Goal: Task Accomplishment & Management: Check status

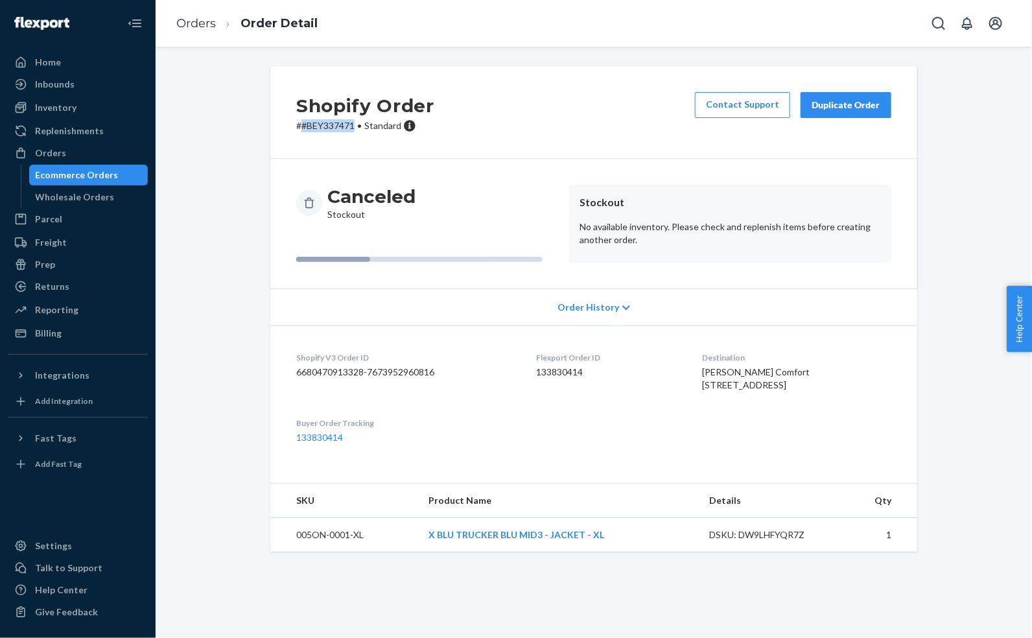
drag, startPoint x: 356, startPoint y: 126, endPoint x: 302, endPoint y: 127, distance: 54.5
click at [302, 127] on p "# #BEY337471 • Standard" at bounding box center [365, 125] width 138 height 13
copy p "#BEY337471"
drag, startPoint x: 355, startPoint y: 126, endPoint x: 302, endPoint y: 127, distance: 53.8
click at [302, 127] on p "# #BEY337494 • Standard" at bounding box center [365, 125] width 138 height 13
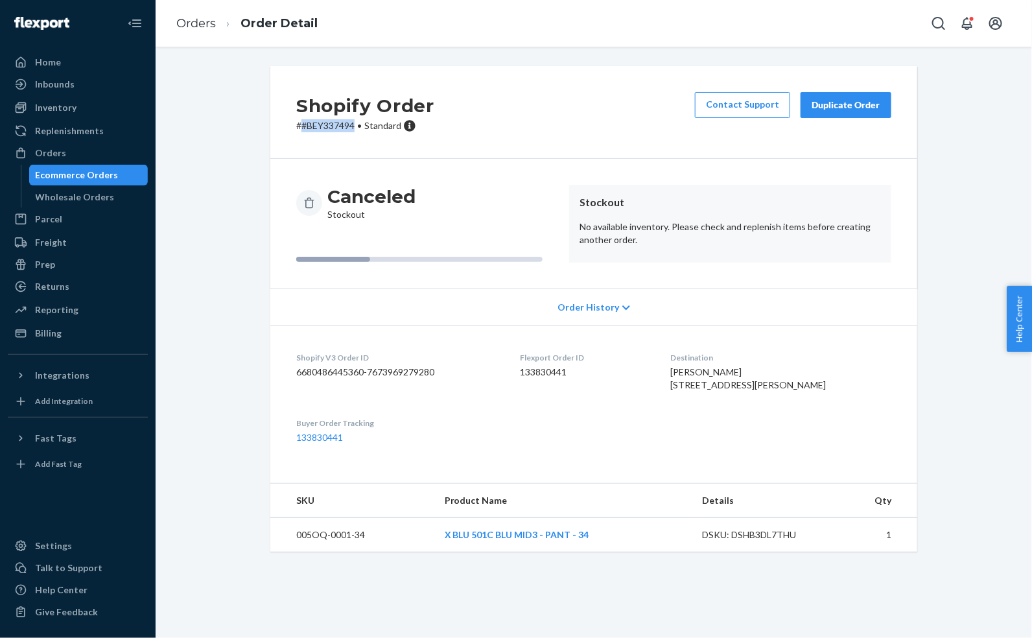
copy p "#BEY337494"
drag, startPoint x: 358, startPoint y: 126, endPoint x: 299, endPoint y: 127, distance: 59.0
click at [299, 127] on p "# #BEY337495 • Standard" at bounding box center [365, 125] width 138 height 13
copy p "#BEY337495"
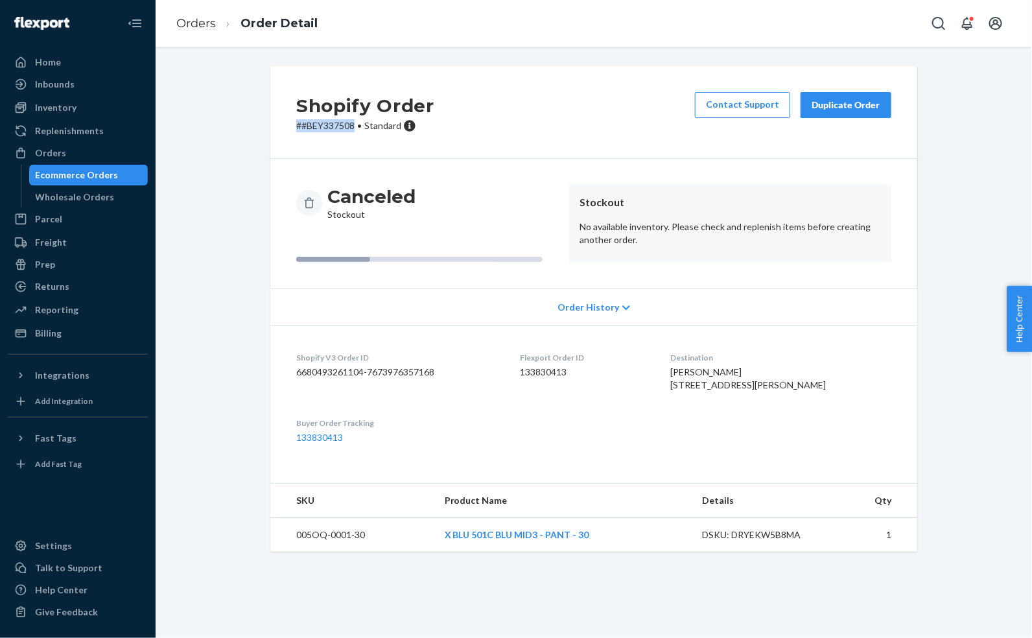
drag, startPoint x: 358, startPoint y: 125, endPoint x: 299, endPoint y: 123, distance: 59.0
click at [299, 123] on p "# #BEY337508 • Standard" at bounding box center [365, 125] width 138 height 13
click at [303, 157] on div "Shopify Order # #BEY337508 • Standard Contact Support Duplicate Order" at bounding box center [593, 112] width 647 height 93
drag, startPoint x: 355, startPoint y: 125, endPoint x: 301, endPoint y: 128, distance: 54.5
click at [301, 128] on p "# #BEY337508 • Standard" at bounding box center [365, 125] width 138 height 13
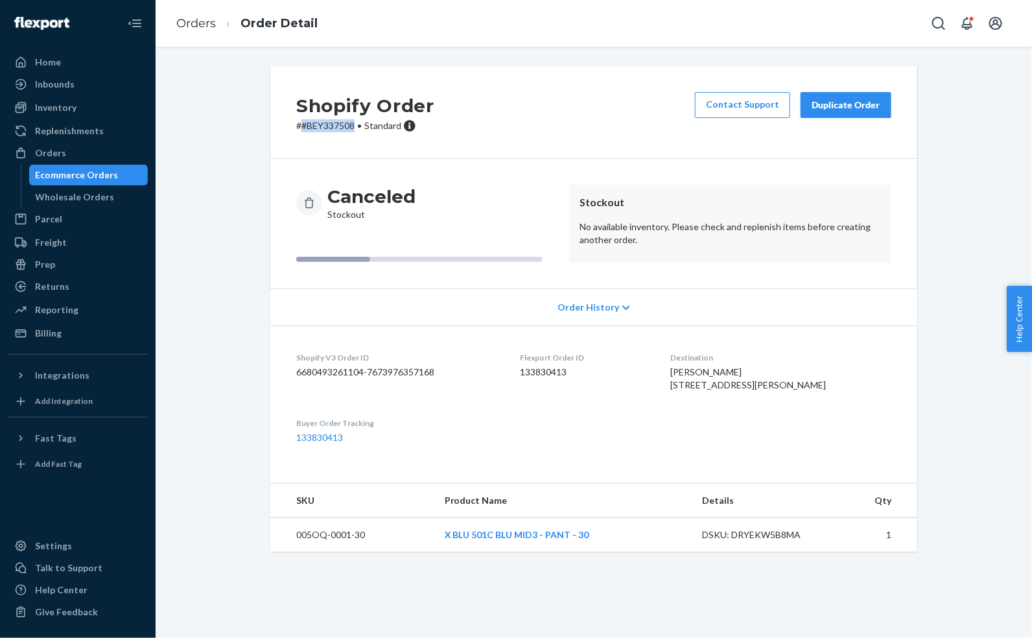
copy p "#BEY337508"
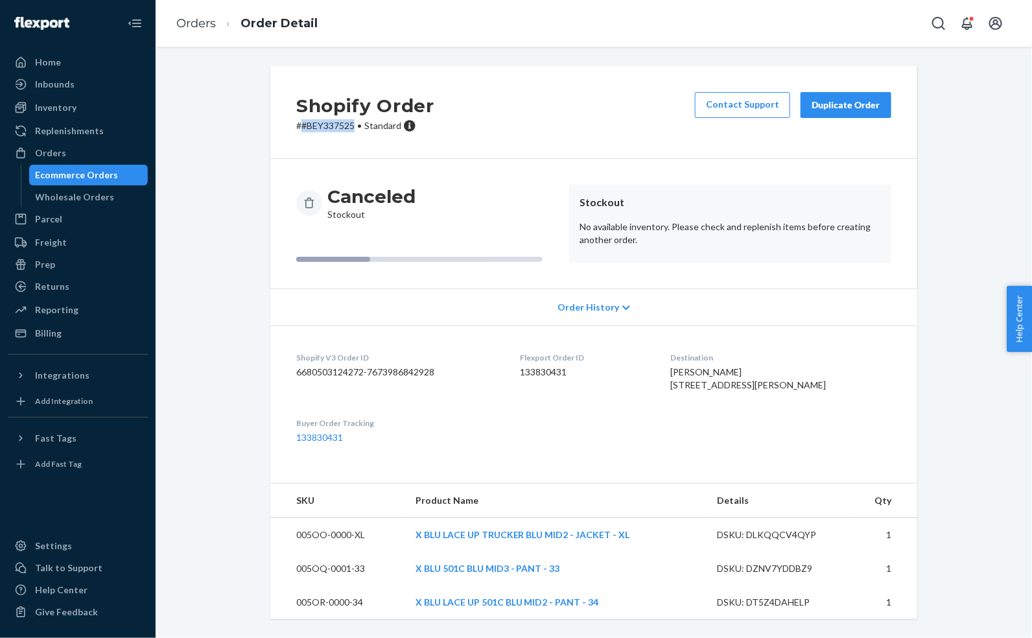
drag, startPoint x: 357, startPoint y: 125, endPoint x: 302, endPoint y: 126, distance: 55.8
click at [302, 126] on p "# #BEY337525 • Standard" at bounding box center [365, 125] width 138 height 13
copy p "#BEY337525"
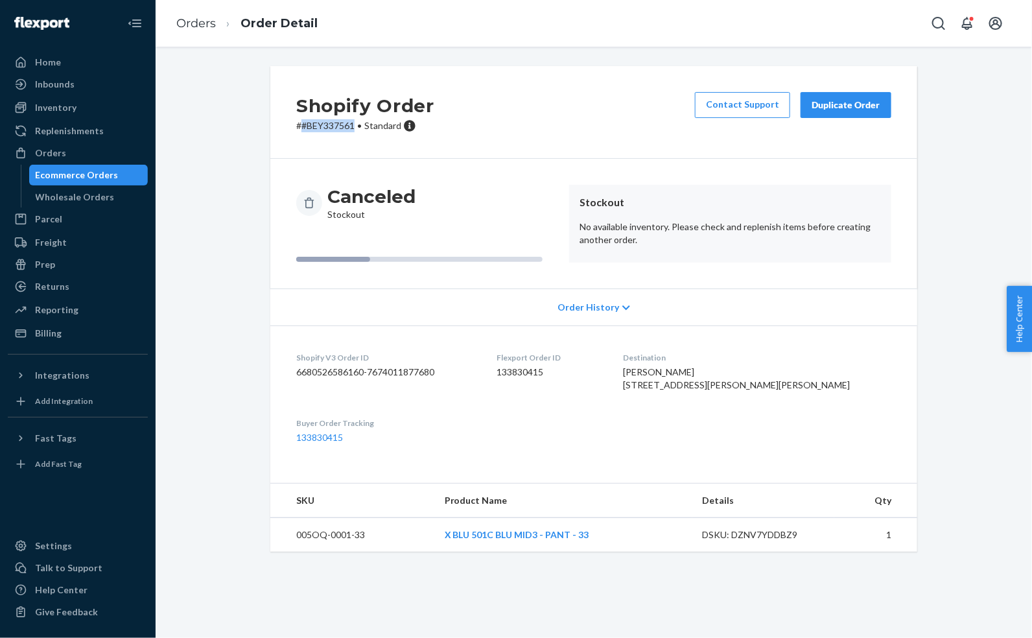
drag, startPoint x: 353, startPoint y: 127, endPoint x: 302, endPoint y: 129, distance: 51.9
click at [302, 129] on p "# #BEY337561 • Standard" at bounding box center [365, 125] width 138 height 13
copy p "#BEY337561"
drag, startPoint x: 355, startPoint y: 123, endPoint x: 300, endPoint y: 123, distance: 54.5
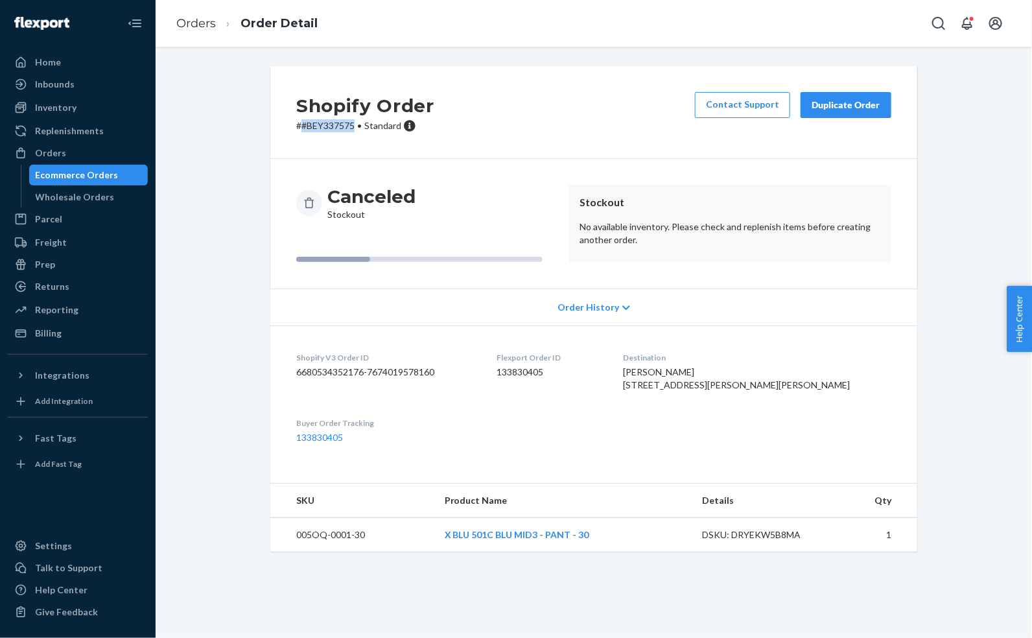
click at [300, 123] on p "# #BEY337575 • Standard" at bounding box center [365, 125] width 138 height 13
copy p "#BEY337575"
drag, startPoint x: 352, startPoint y: 129, endPoint x: 320, endPoint y: 128, distance: 31.8
click at [320, 128] on p "# #BEY337584 • Standard" at bounding box center [365, 125] width 138 height 13
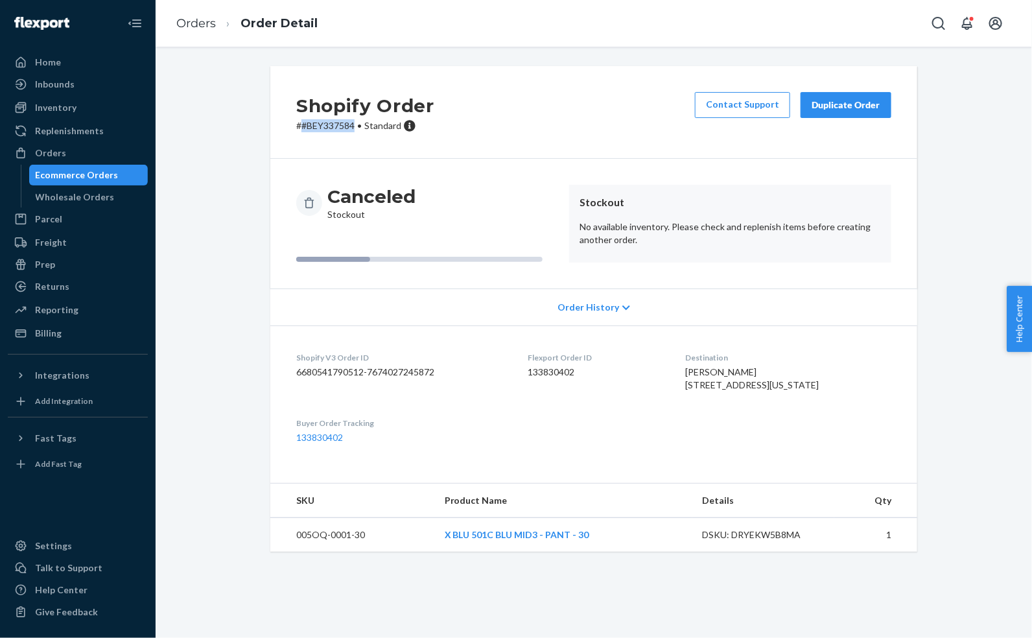
drag, startPoint x: 360, startPoint y: 127, endPoint x: 303, endPoint y: 128, distance: 56.4
click at [303, 128] on p "# #BEY337584 • Standard" at bounding box center [365, 125] width 138 height 13
copy p "#BEY337584"
drag, startPoint x: 354, startPoint y: 125, endPoint x: 300, endPoint y: 123, distance: 53.9
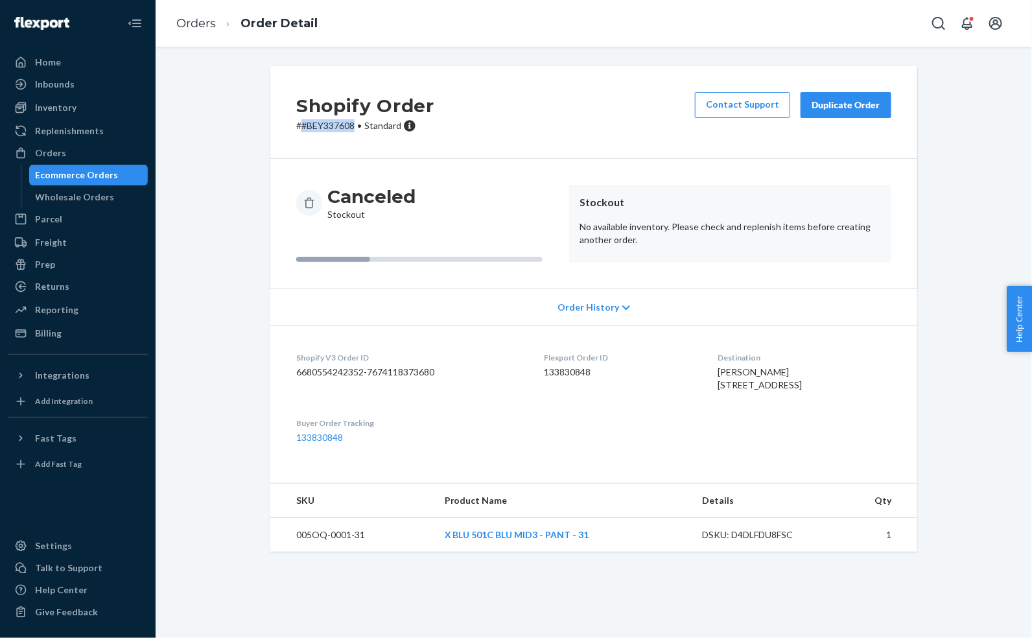
click at [300, 123] on p "# #BEY337608 • Standard" at bounding box center [365, 125] width 138 height 13
copy p "#BEY337608"
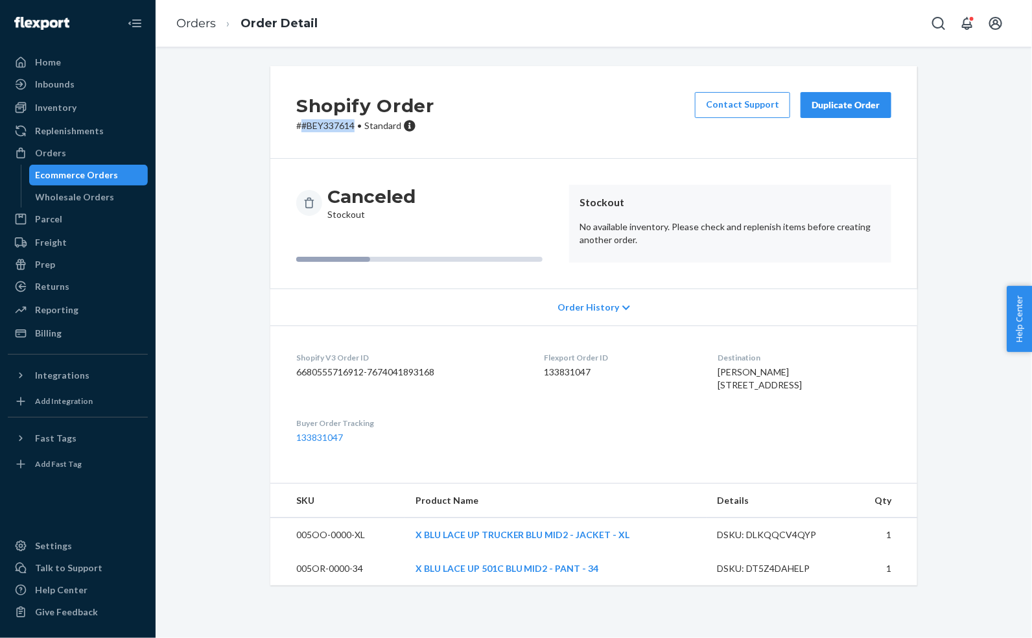
drag, startPoint x: 359, startPoint y: 125, endPoint x: 302, endPoint y: 126, distance: 56.5
click at [302, 126] on p "# #BEY337614 • Standard" at bounding box center [365, 125] width 138 height 13
copy p "#BEY337614"
drag, startPoint x: 356, startPoint y: 128, endPoint x: 302, endPoint y: 128, distance: 53.8
click at [302, 128] on p "# #BEY337625 • Standard" at bounding box center [365, 125] width 138 height 13
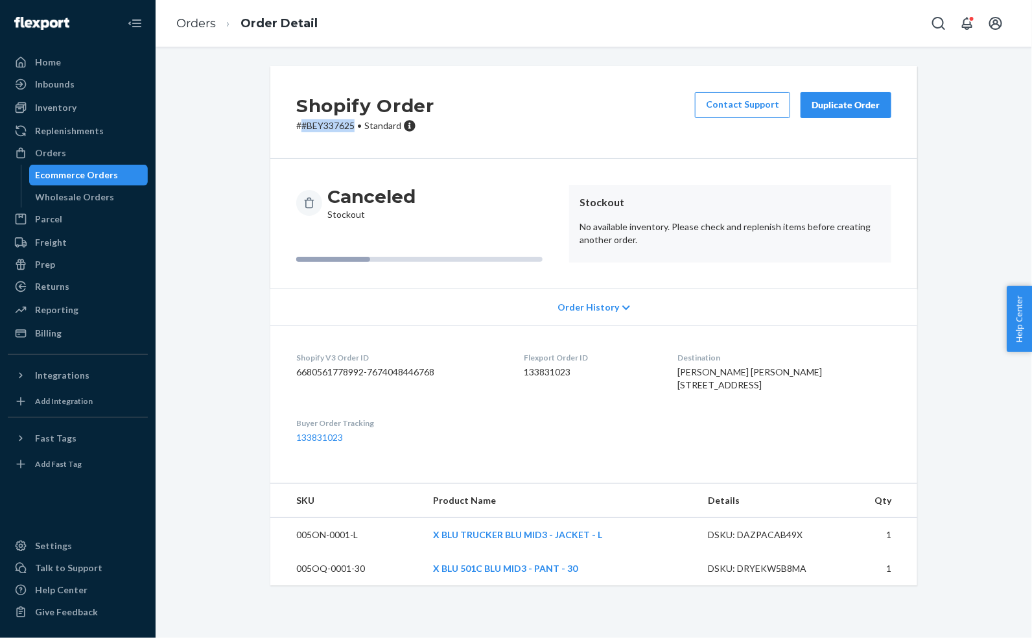
copy p "#BEY337625"
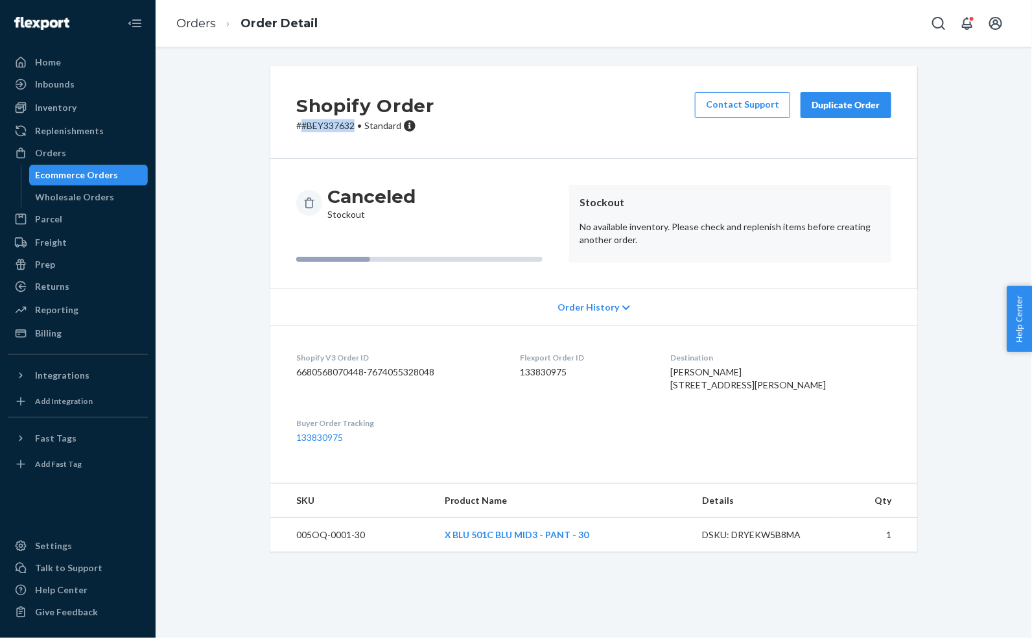
drag, startPoint x: 353, startPoint y: 123, endPoint x: 301, endPoint y: 123, distance: 52.5
click at [301, 123] on p "# #BEY337632 • Standard" at bounding box center [365, 125] width 138 height 13
copy p "#BEY337632"
drag, startPoint x: 356, startPoint y: 129, endPoint x: 301, endPoint y: 127, distance: 55.2
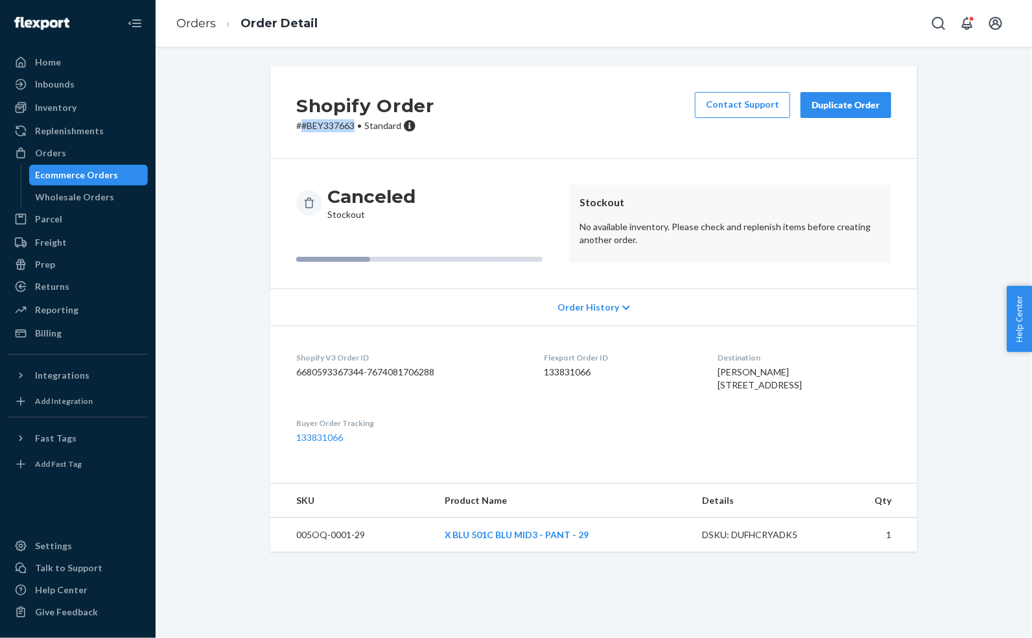
click at [301, 127] on p "# #BEY337663 • Standard" at bounding box center [365, 125] width 138 height 13
copy p "#BEY337663"
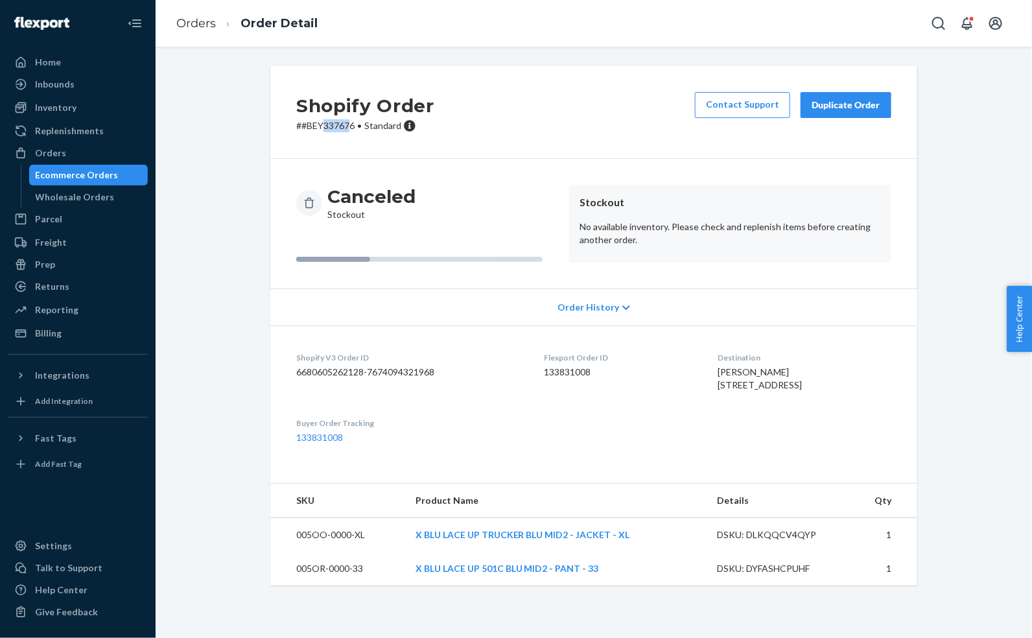
drag, startPoint x: 352, startPoint y: 124, endPoint x: 324, endPoint y: 124, distance: 27.9
click at [324, 124] on p "# #BEY337676 • Standard" at bounding box center [365, 125] width 138 height 13
drag, startPoint x: 357, startPoint y: 124, endPoint x: 300, endPoint y: 128, distance: 57.2
click at [300, 128] on p "# #BEY337676 • Standard" at bounding box center [365, 125] width 138 height 13
copy p "#BEY337676"
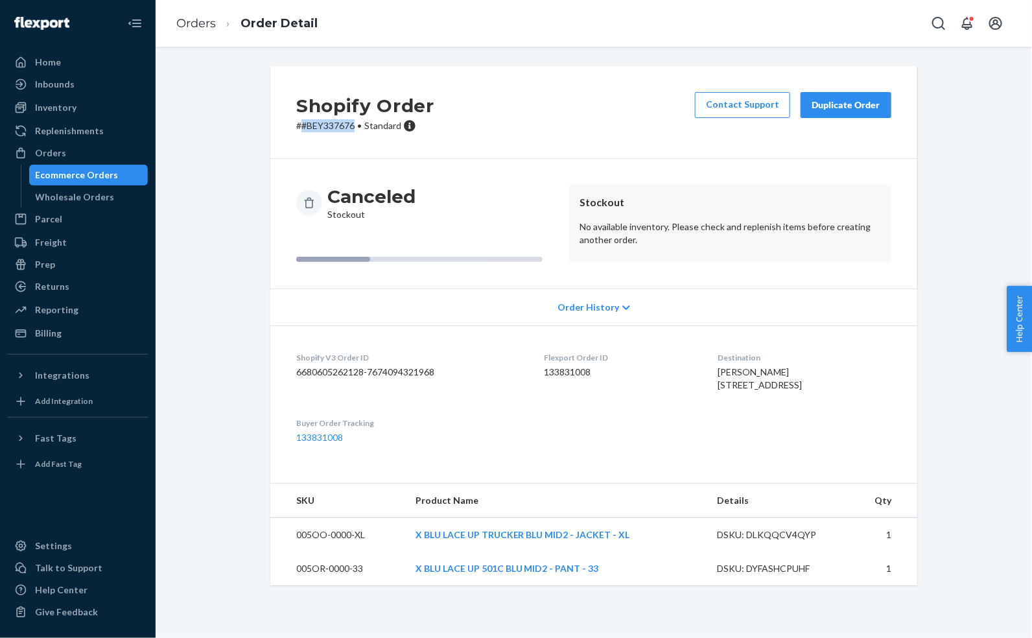
copy p "#BEY337676"
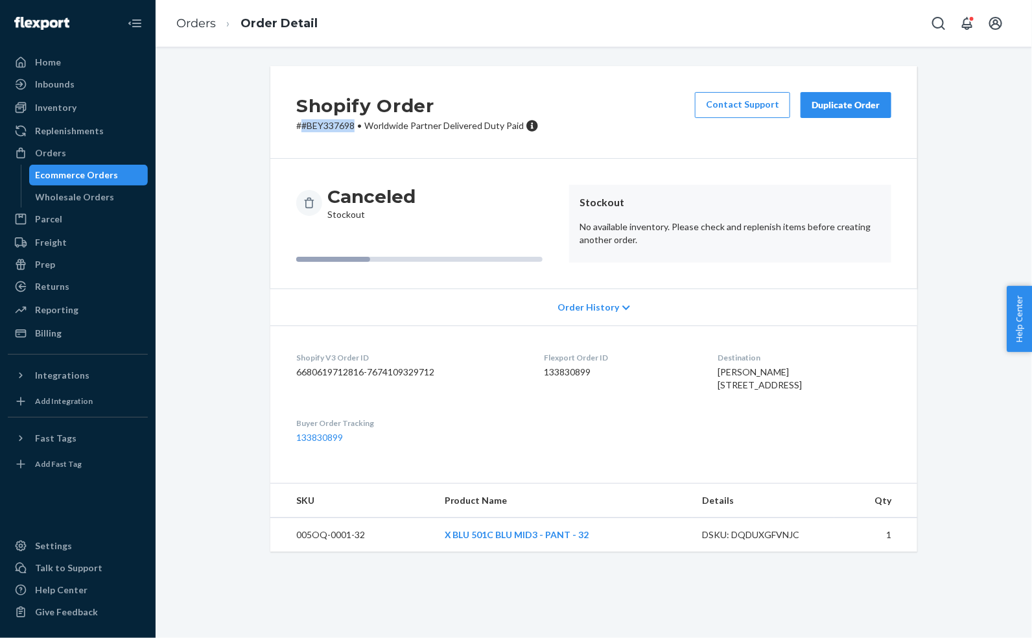
drag, startPoint x: 355, startPoint y: 125, endPoint x: 300, endPoint y: 125, distance: 55.1
click at [300, 125] on p "# #BEY337698 • Worldwide Partner Delivered Duty Paid" at bounding box center [417, 125] width 243 height 13
copy p "#BEY337698"
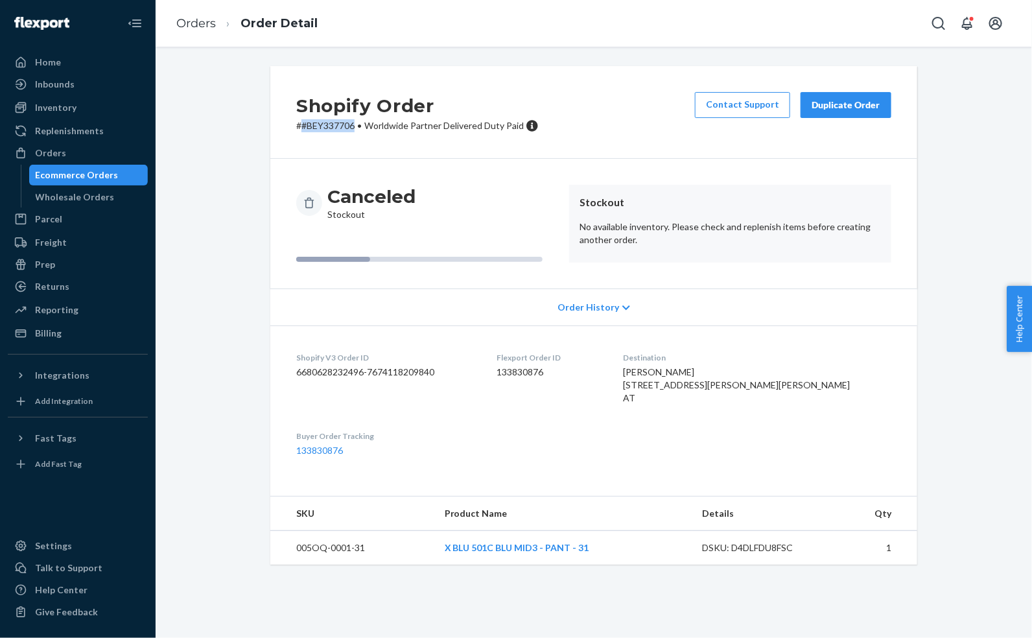
drag, startPoint x: 357, startPoint y: 124, endPoint x: 300, endPoint y: 124, distance: 57.1
click at [300, 124] on p "# #BEY337706 • Worldwide Partner Delivered Duty Paid" at bounding box center [417, 125] width 243 height 13
copy p "#BEY337706"
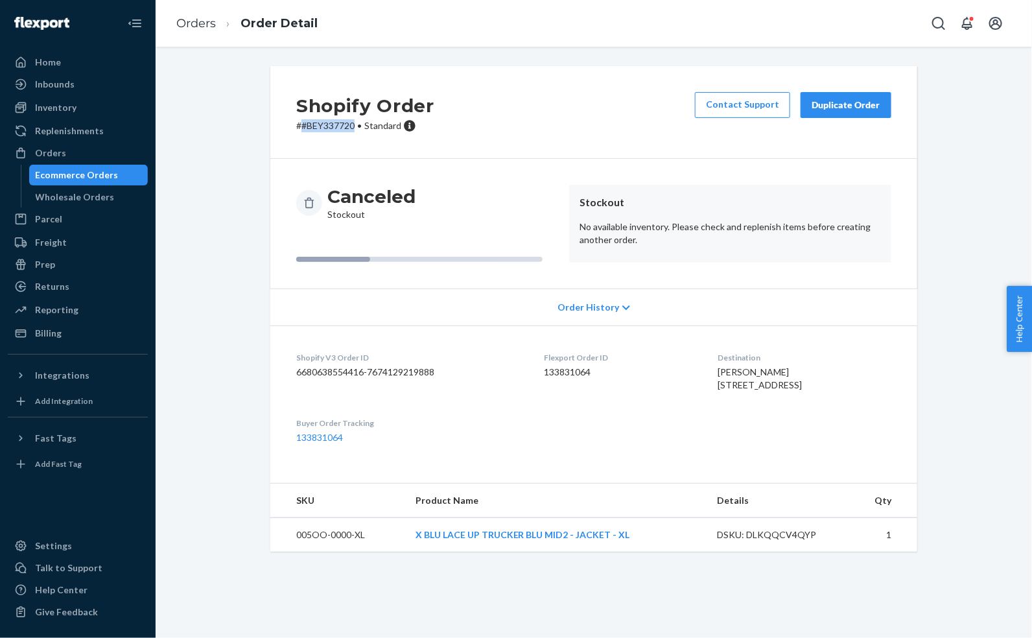
drag, startPoint x: 357, startPoint y: 125, endPoint x: 304, endPoint y: 125, distance: 52.5
click at [304, 125] on p "# #BEY337720 • Standard" at bounding box center [365, 125] width 138 height 13
copy p "#BEY337720"
